Goal: Task Accomplishment & Management: Use online tool/utility

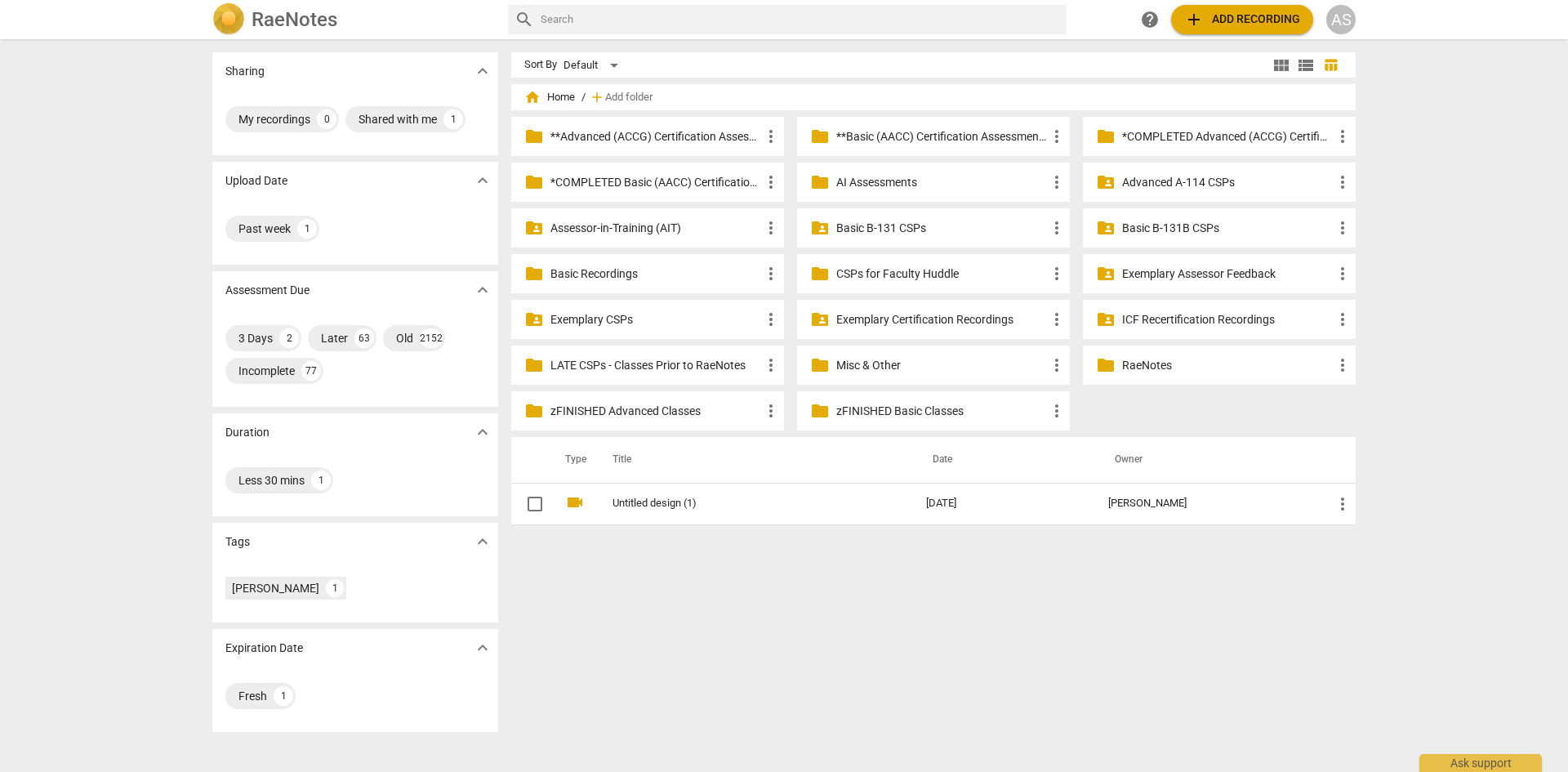
click at [1337, 20] on div "AS" at bounding box center [1341, 19] width 30 height 30
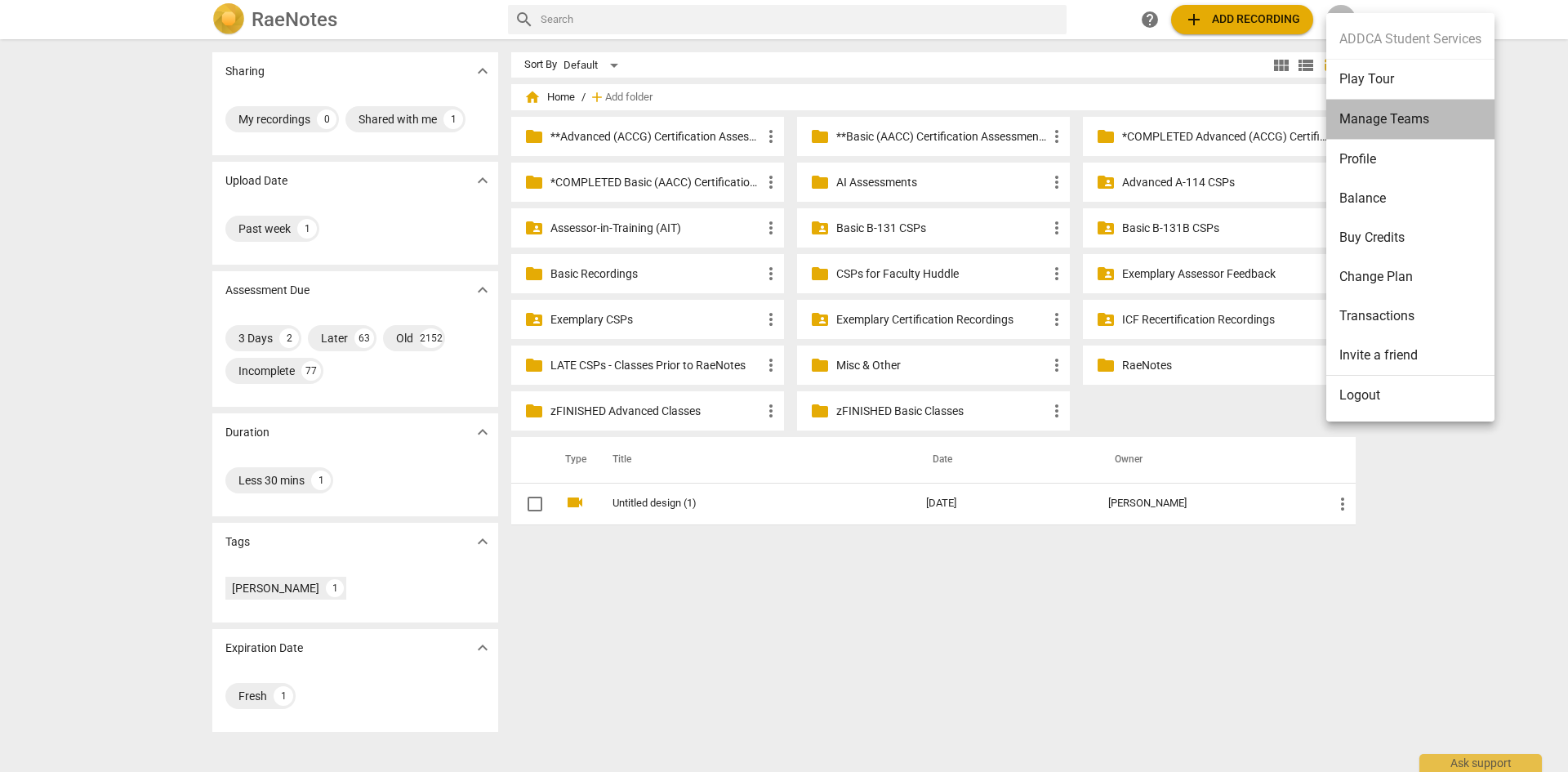
click at [1402, 121] on li "Manage Teams" at bounding box center [1411, 119] width 168 height 40
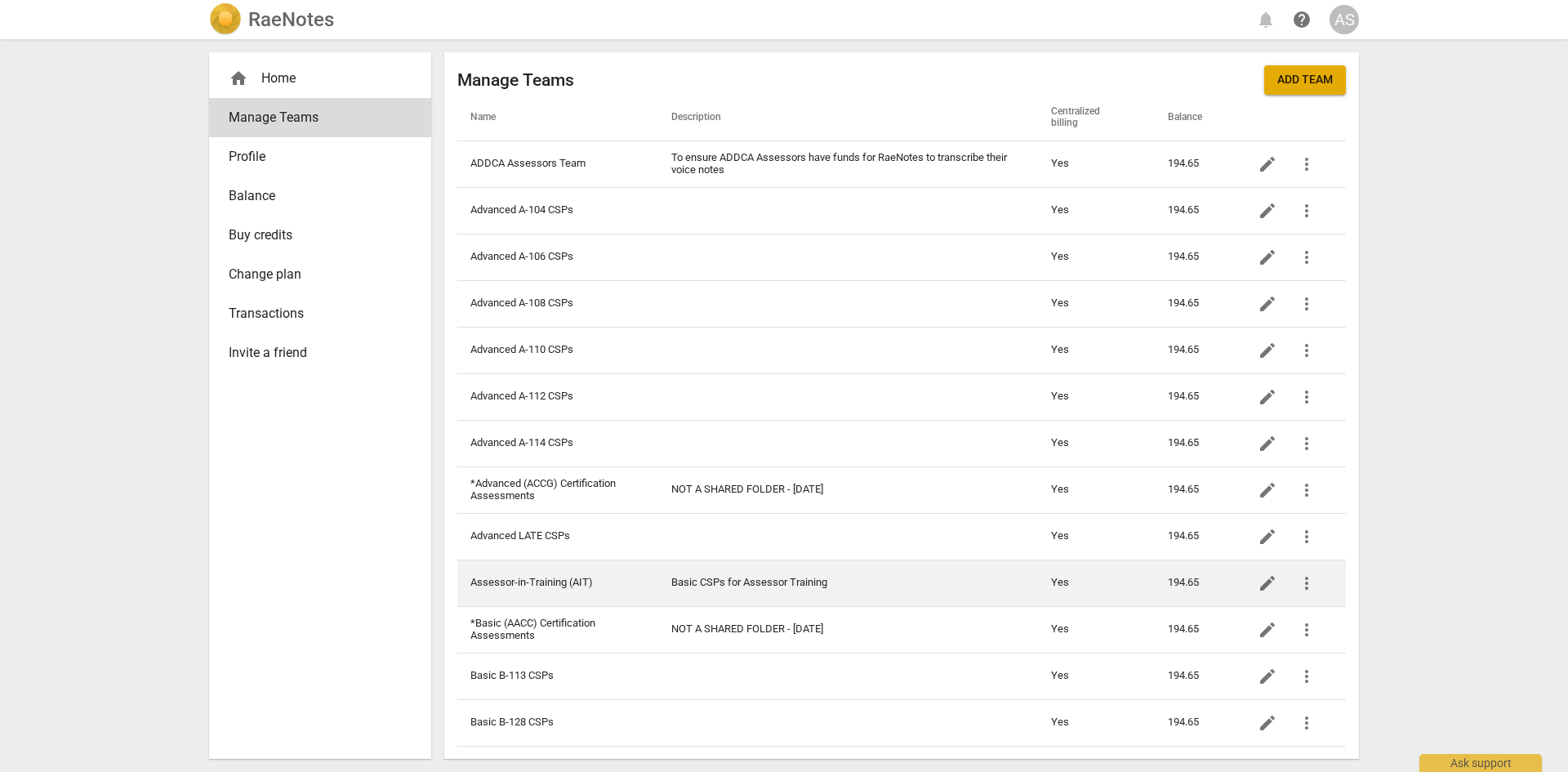
click at [627, 584] on td "Assessor-in-Training (AIT)" at bounding box center [558, 583] width 201 height 47
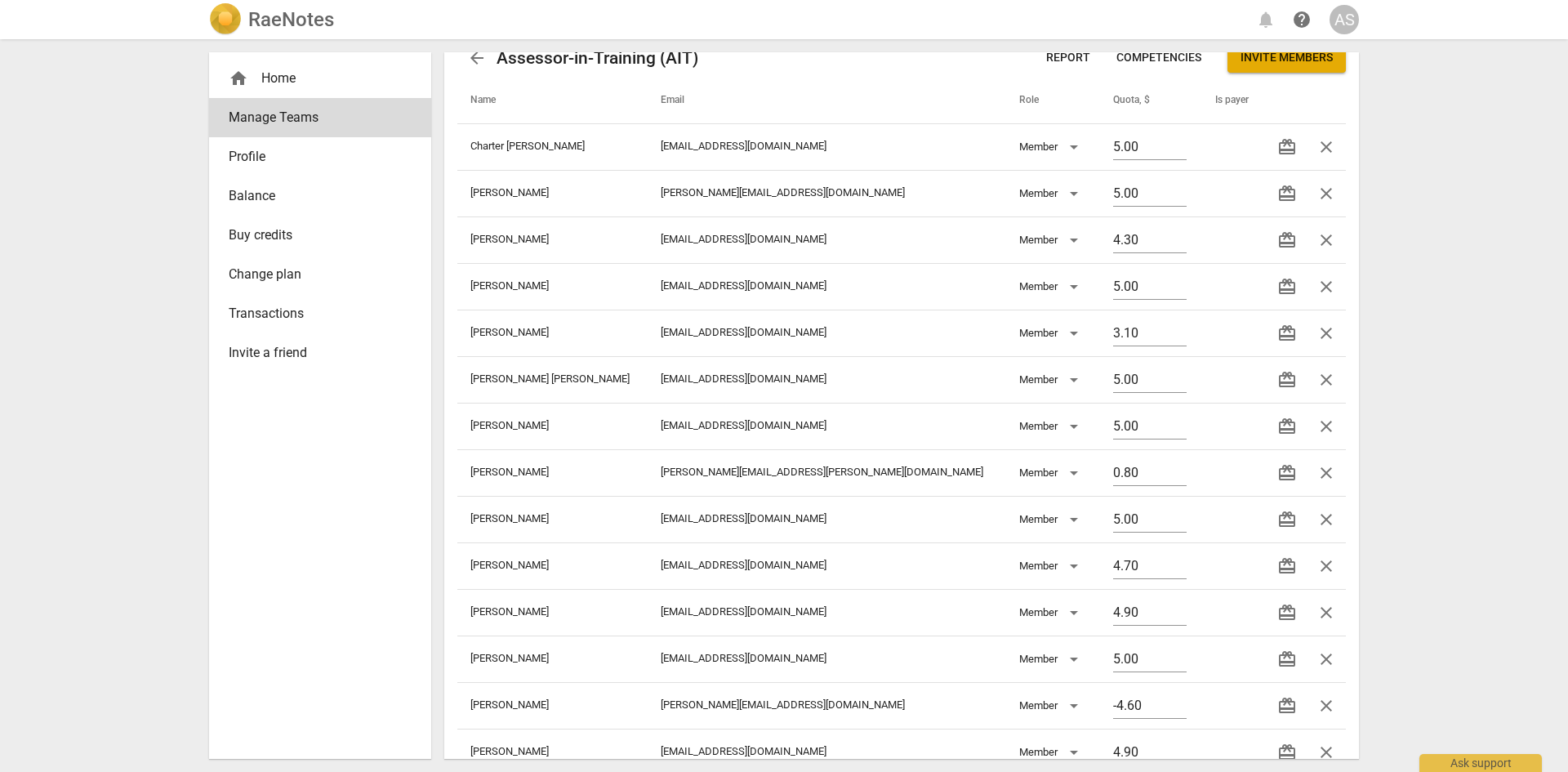
scroll to position [21, 0]
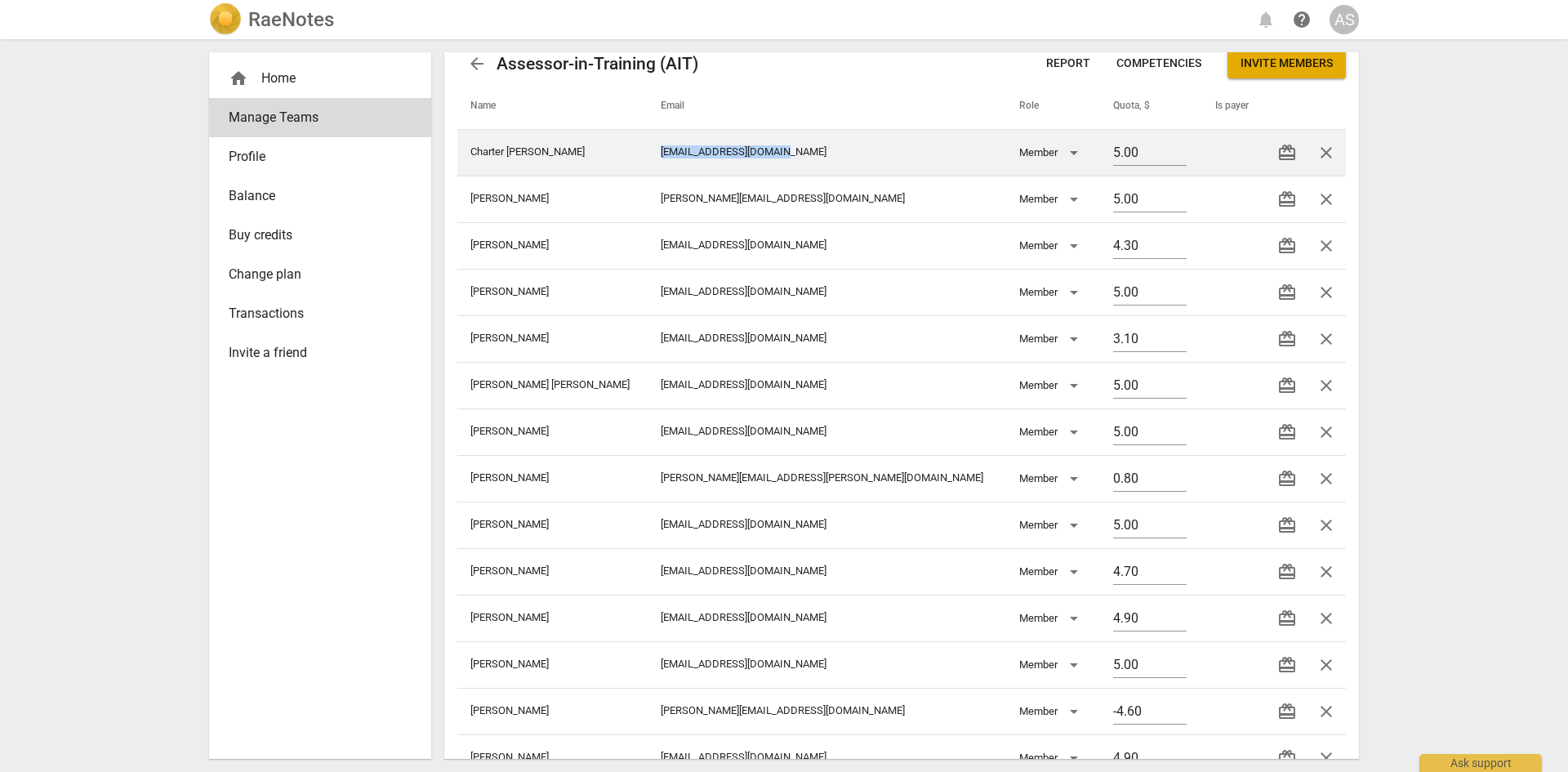
drag, startPoint x: 804, startPoint y: 151, endPoint x: 673, endPoint y: 151, distance: 131.0
click at [673, 151] on td "[EMAIL_ADDRESS][DOMAIN_NAME]" at bounding box center [827, 152] width 359 height 47
drag, startPoint x: 794, startPoint y: 154, endPoint x: 675, endPoint y: 147, distance: 119.2
click at [675, 147] on td "[EMAIL_ADDRESS][DOMAIN_NAME]" at bounding box center [827, 152] width 359 height 47
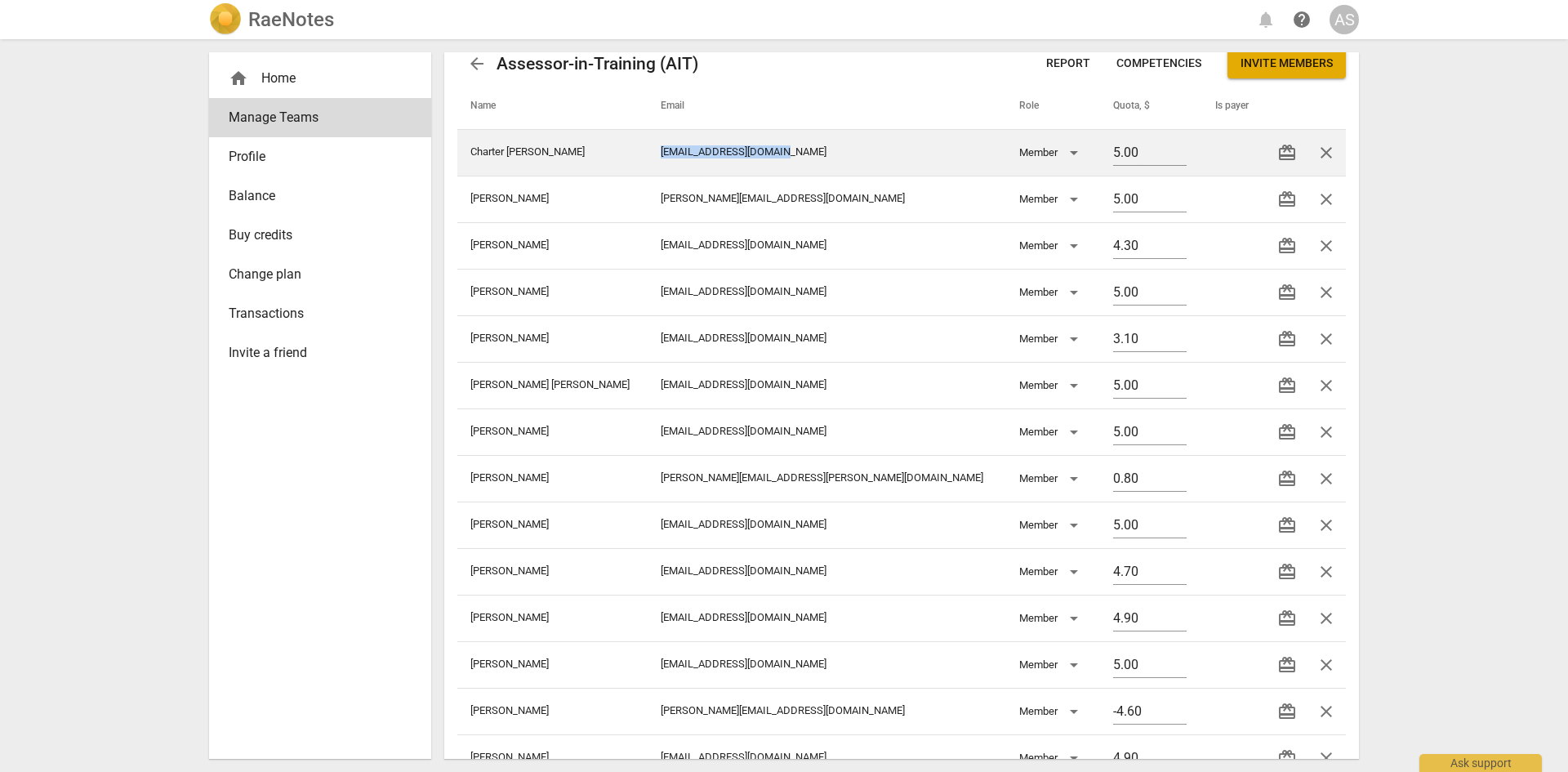
copy td "[EMAIL_ADDRESS][DOMAIN_NAME]"
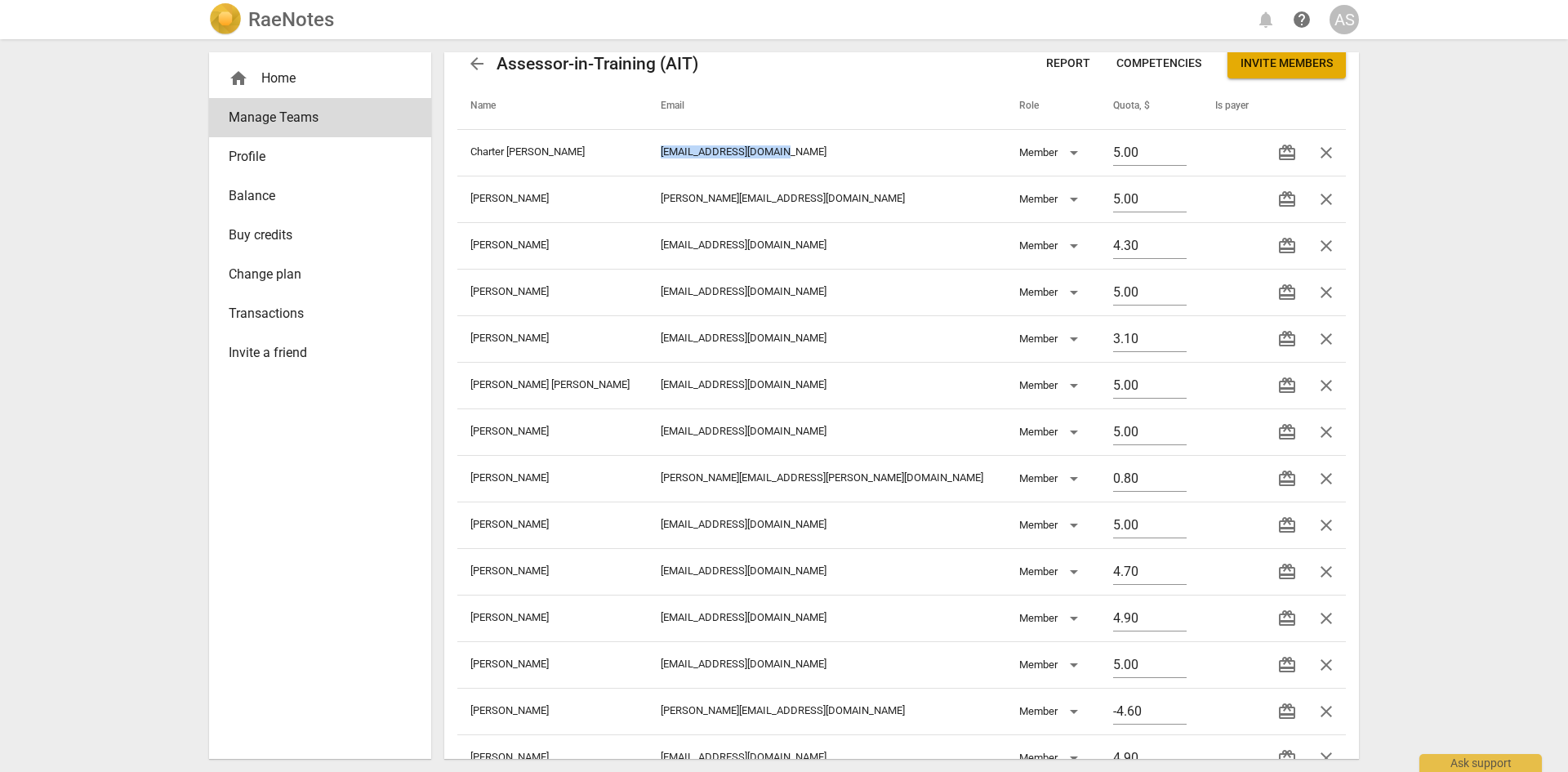
click at [298, 9] on h2 "RaeNotes" at bounding box center [291, 20] width 86 height 23
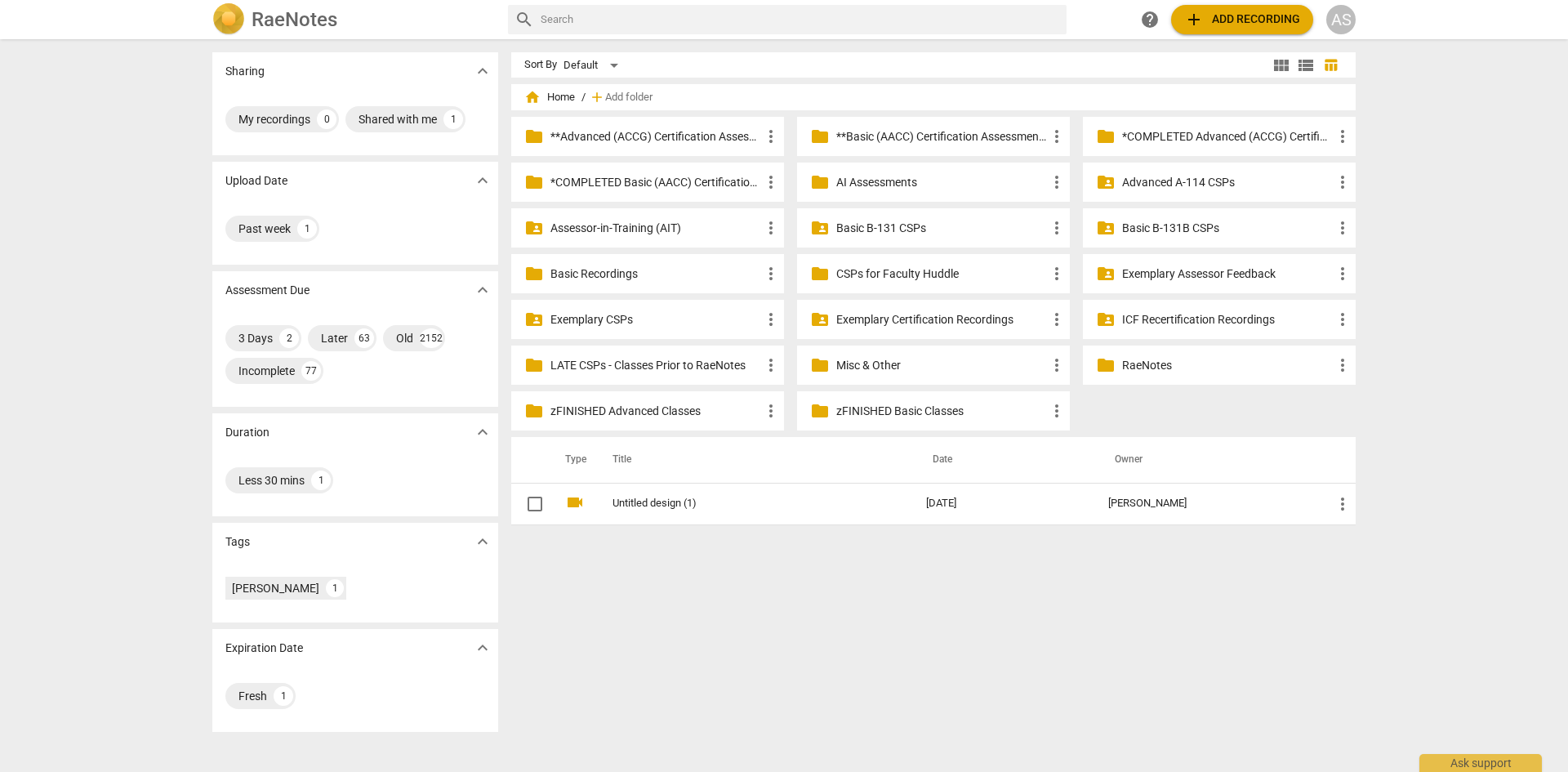
click at [594, 222] on p "Assessor-in-Training (AIT)" at bounding box center [655, 228] width 211 height 17
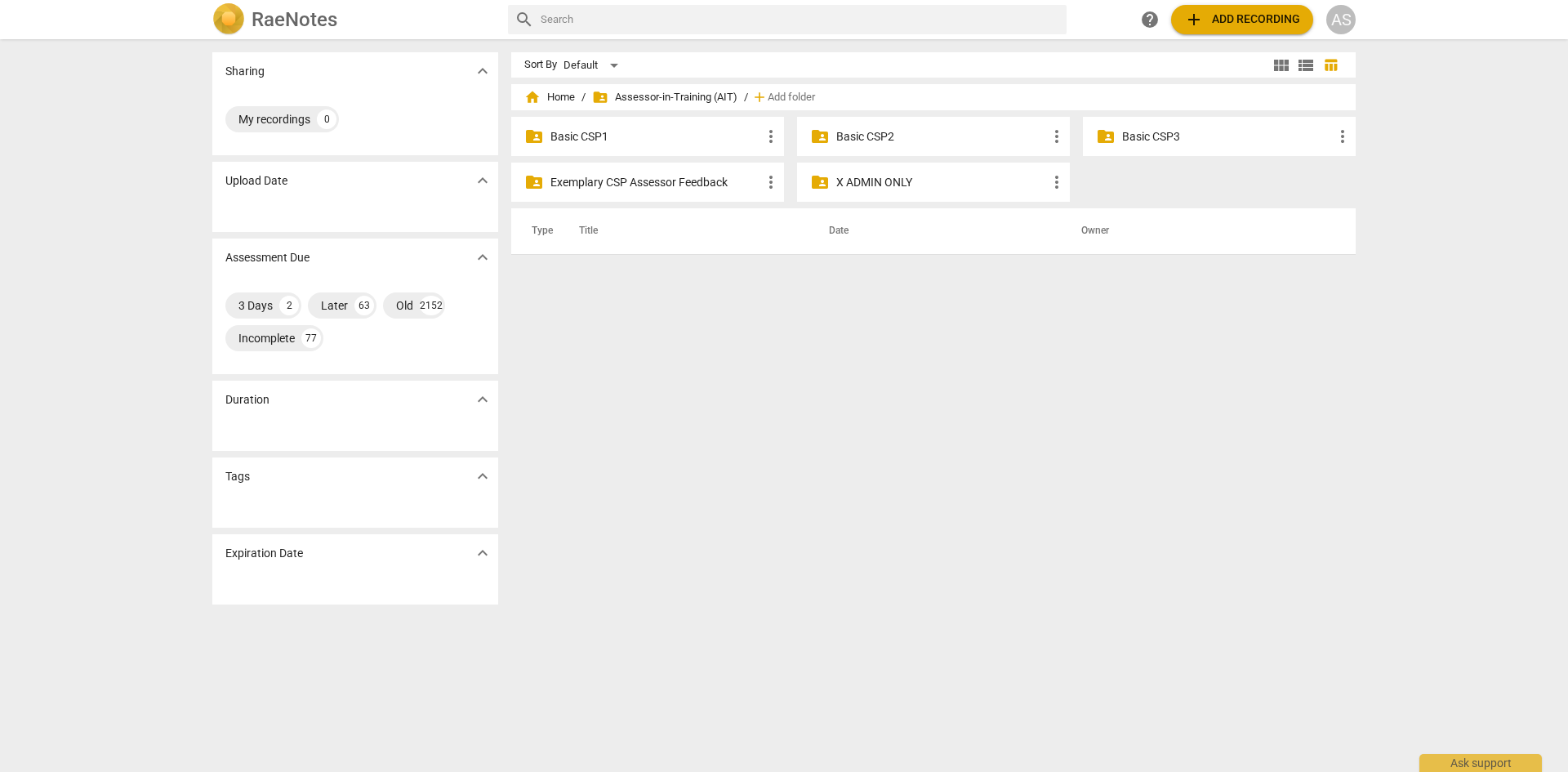
click at [647, 143] on p "Basic CSP1" at bounding box center [655, 136] width 211 height 17
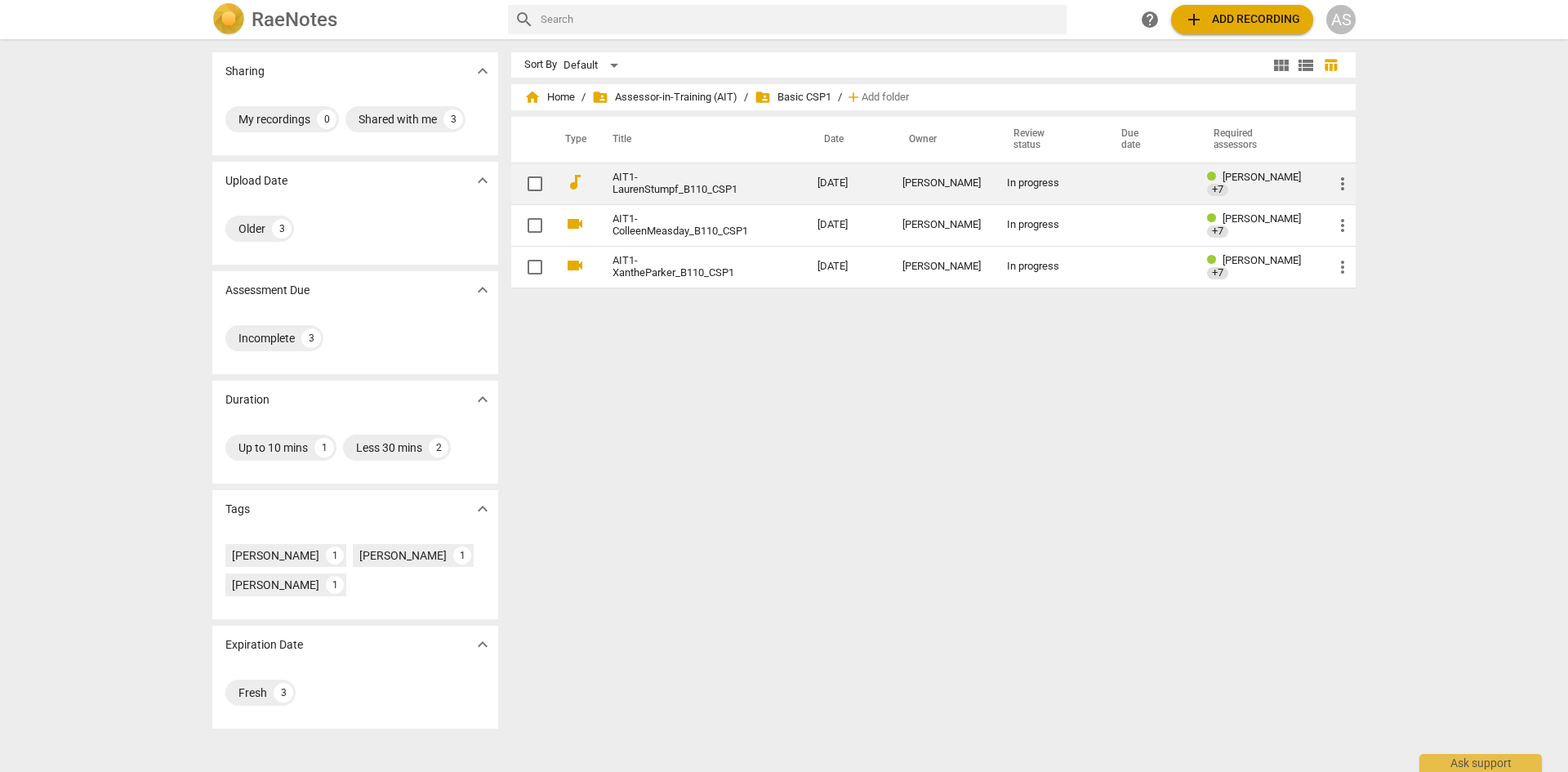
click at [638, 195] on link "AIT1-LaurenStumpf_B110_CSP1" at bounding box center [685, 184] width 146 height 25
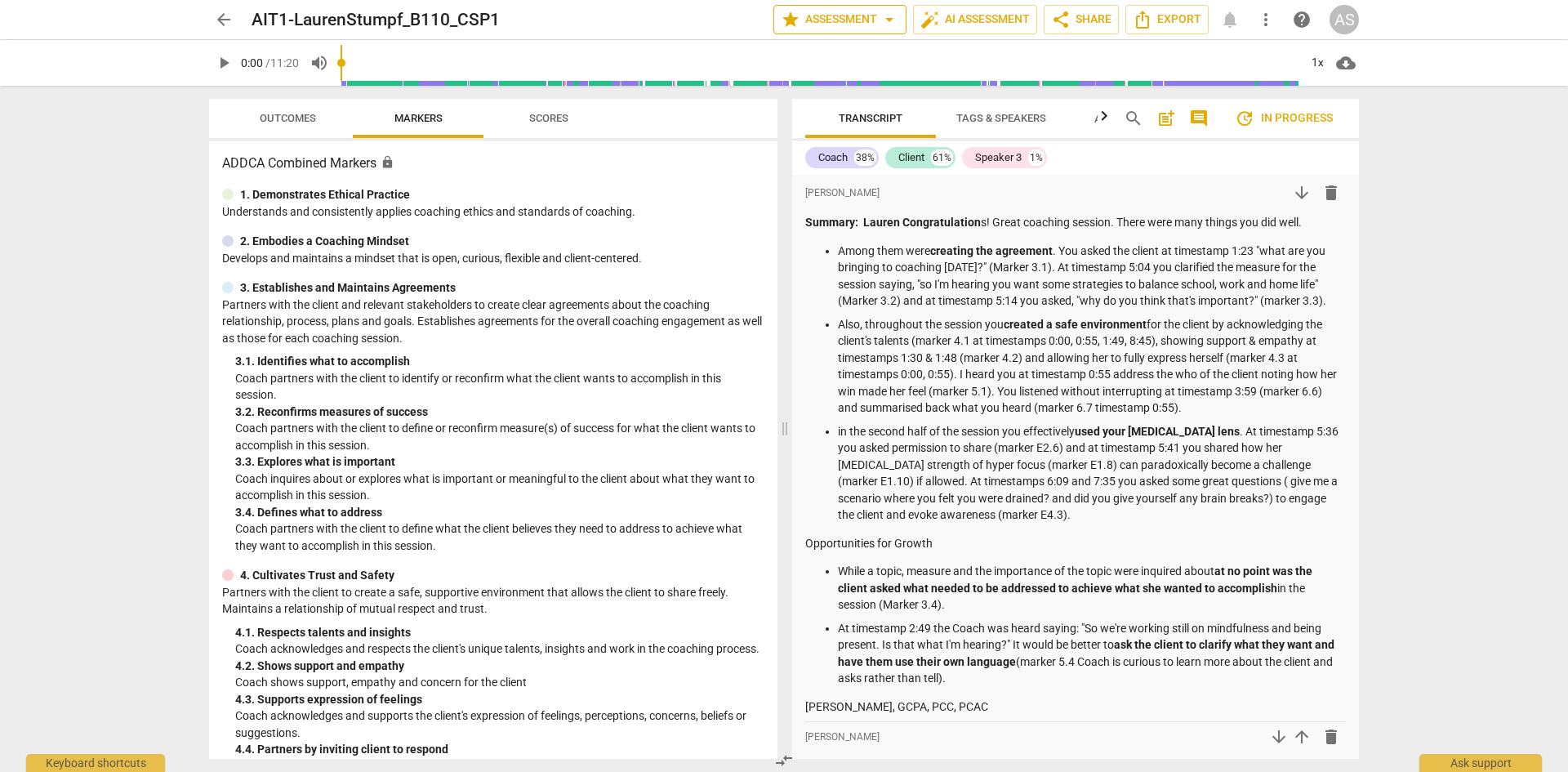
click at [833, 14] on span "star Assessment arrow_drop_down" at bounding box center [840, 19] width 118 height 20
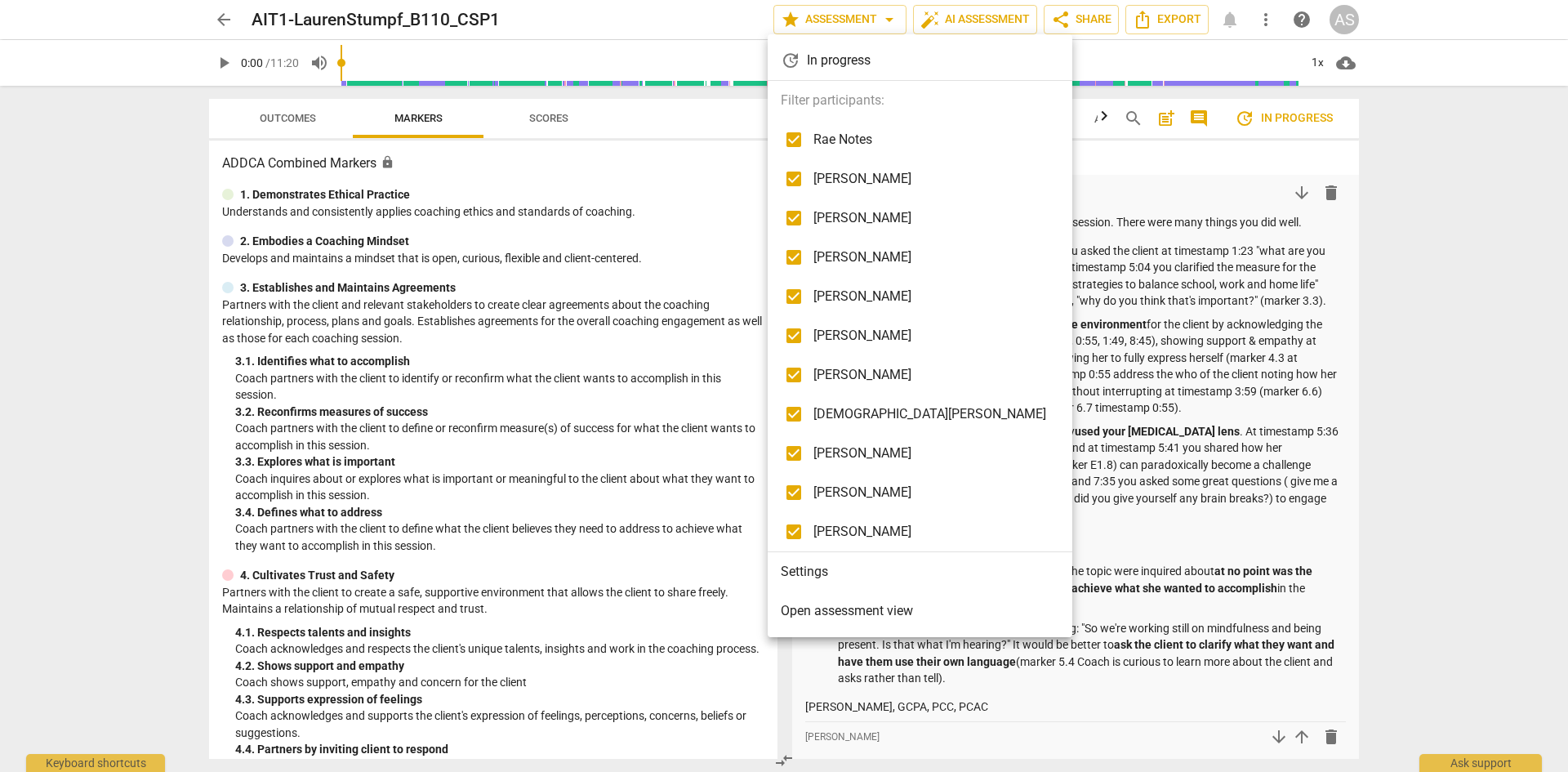
click at [832, 580] on li "Settings" at bounding box center [919, 572] width 304 height 39
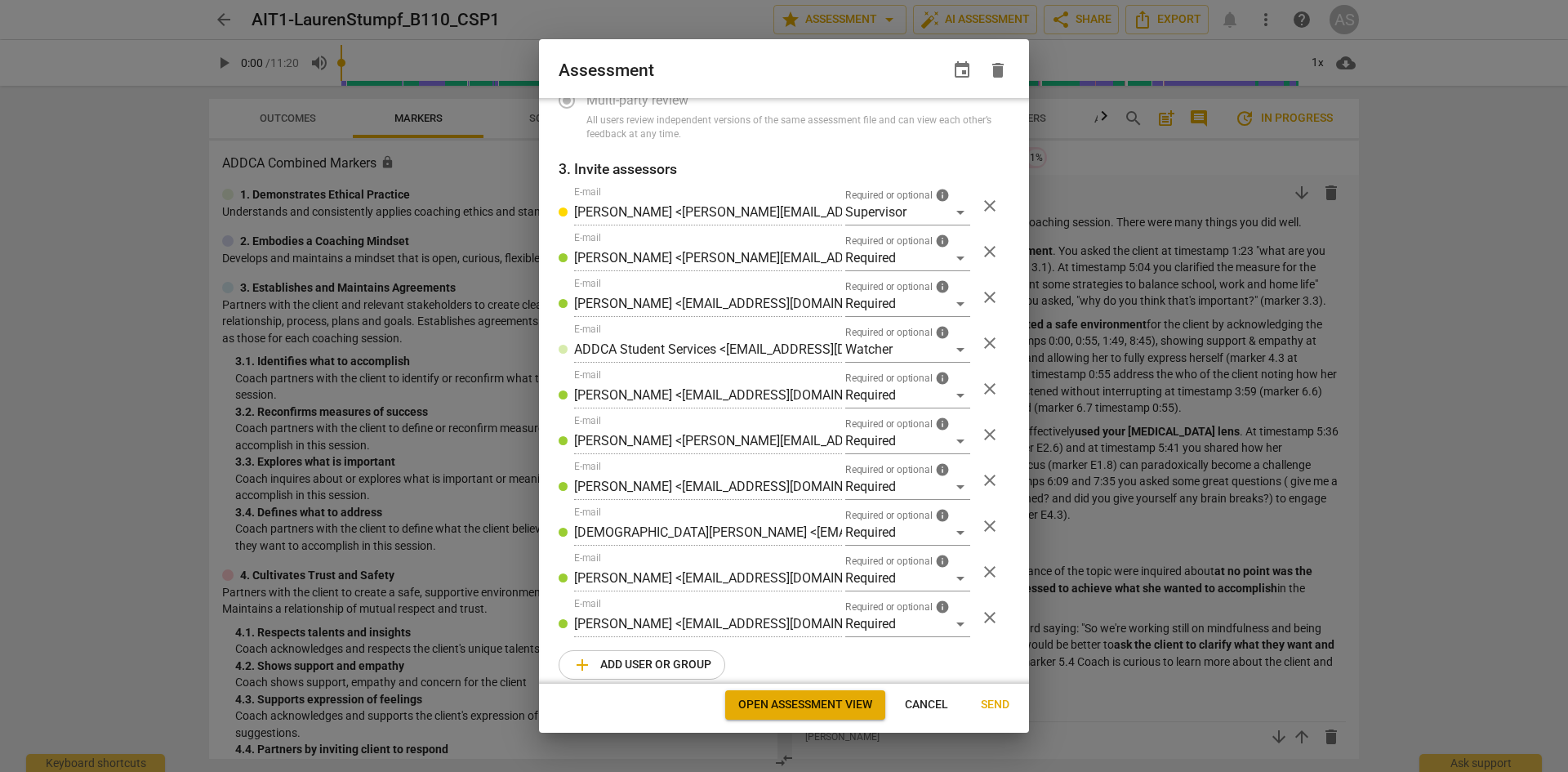
scroll to position [234, 0]
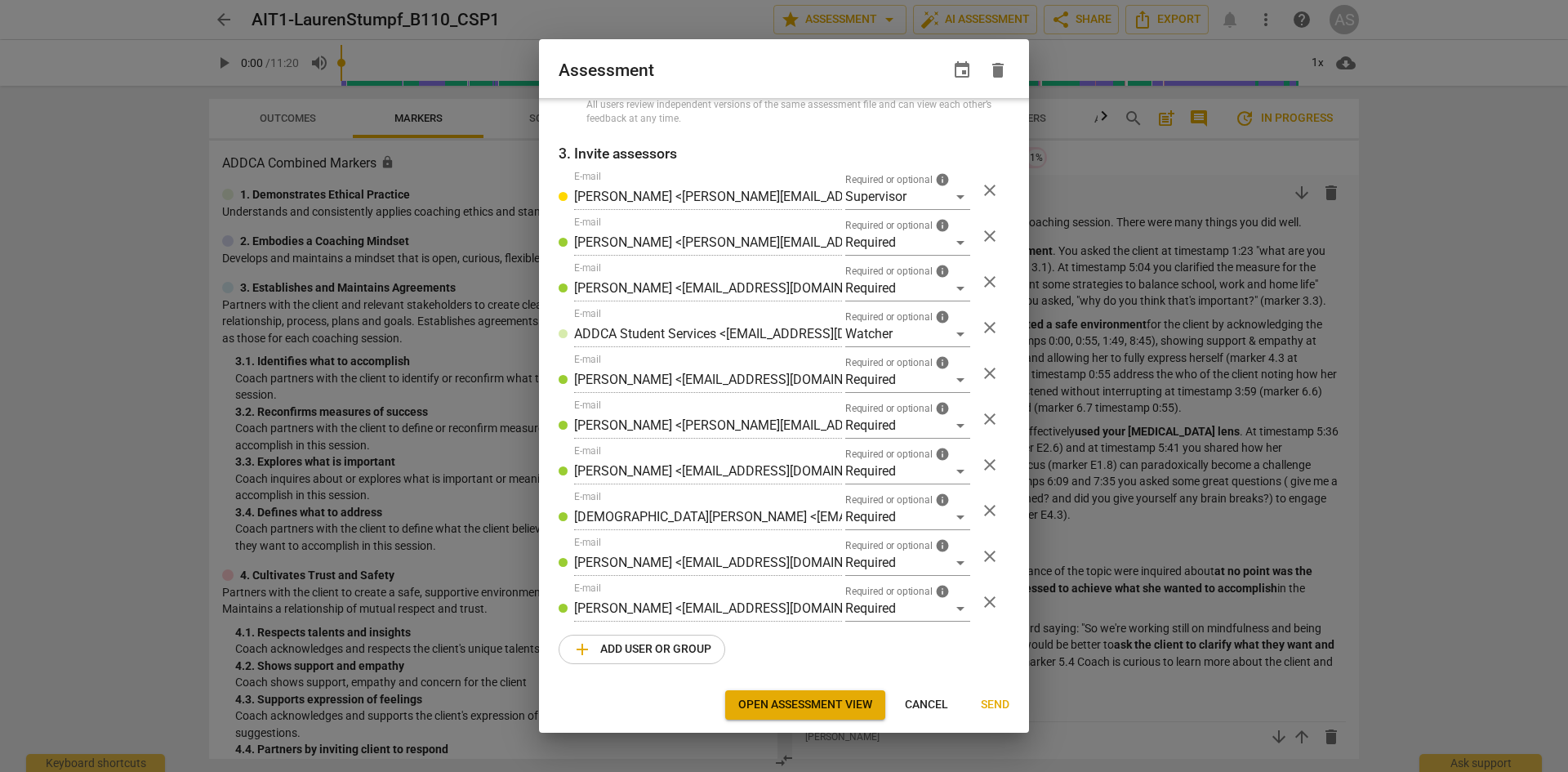
click at [611, 640] on span "add Add user or group" at bounding box center [642, 650] width 139 height 20
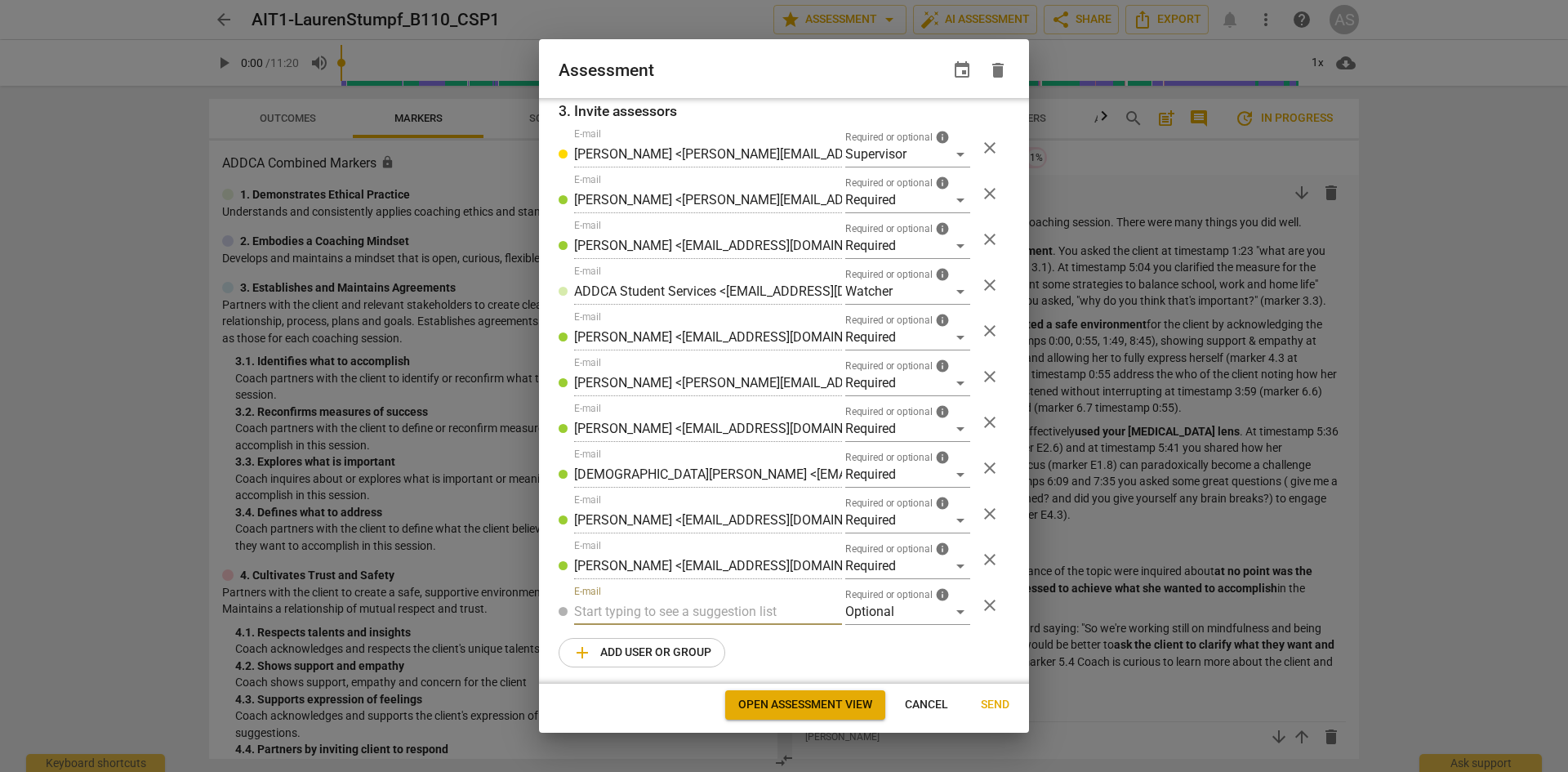
radio input "false"
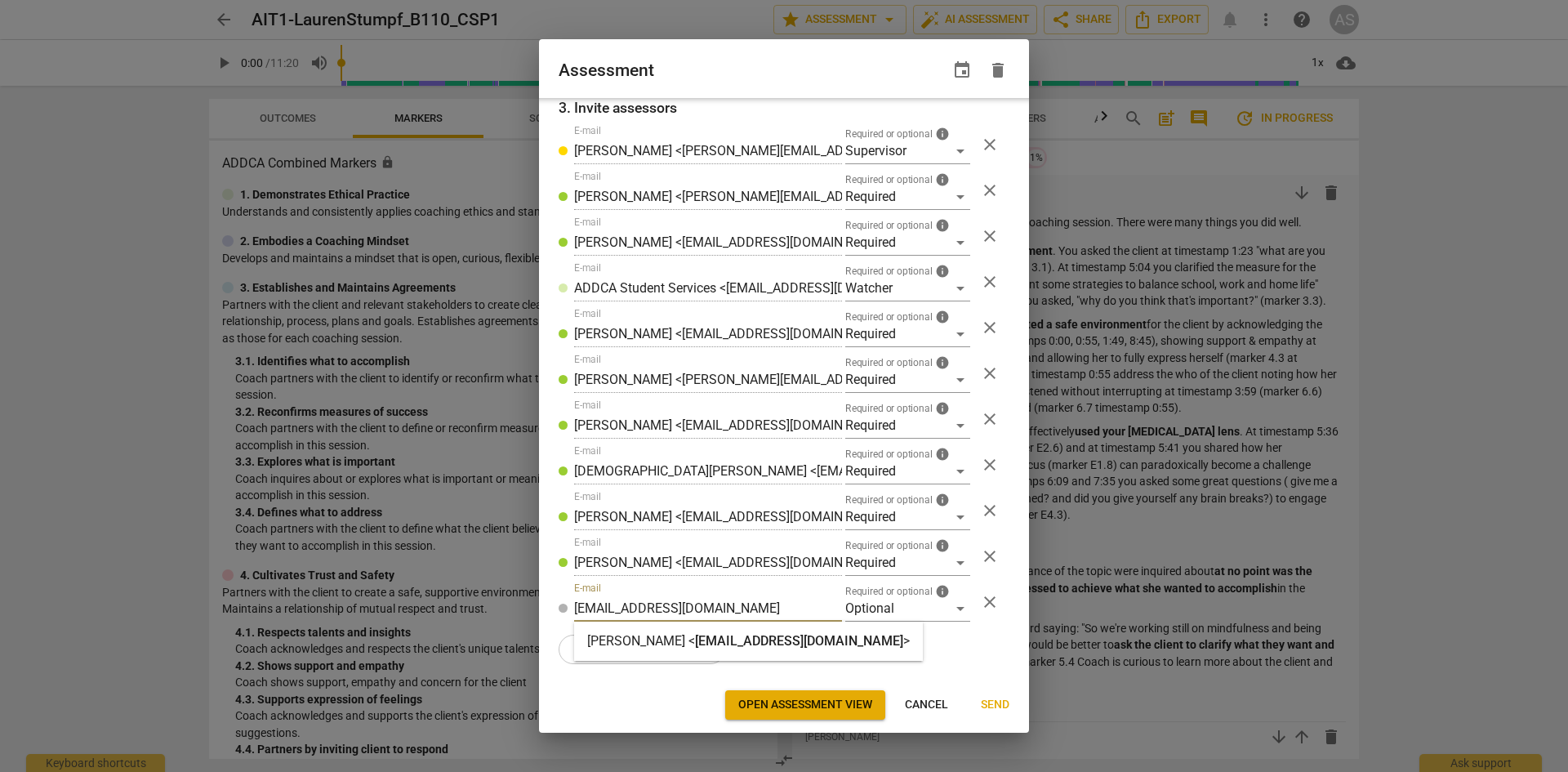
type input "[EMAIL_ADDRESS][DOMAIN_NAME]"
click at [918, 706] on span "Cancel" at bounding box center [926, 704] width 43 height 16
radio input "false"
